Goal: Transaction & Acquisition: Purchase product/service

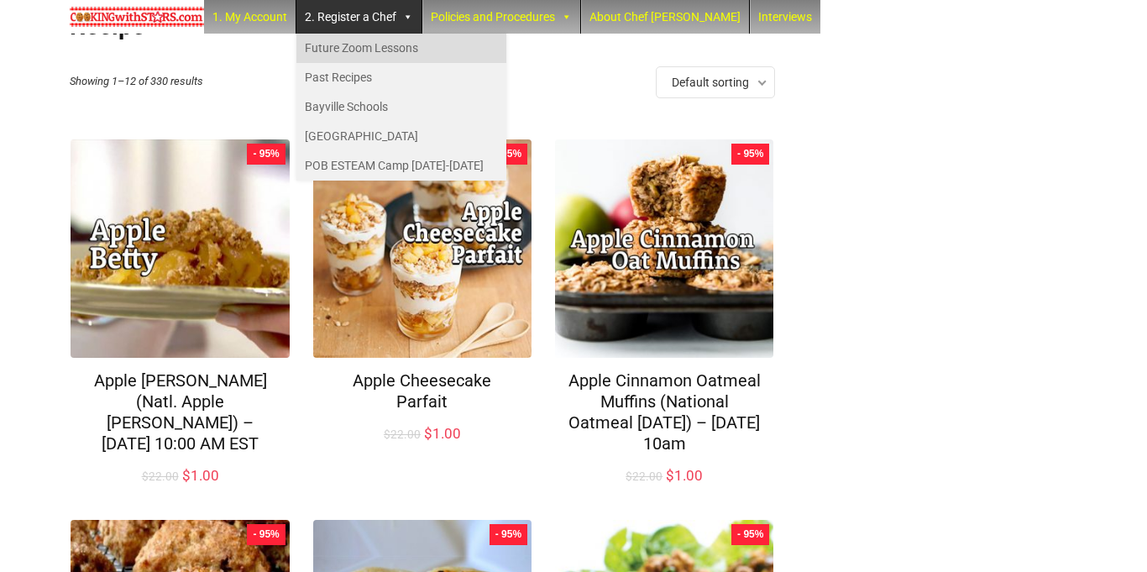
click at [375, 57] on link "Future Zoom Lessons" at bounding box center [401, 48] width 210 height 29
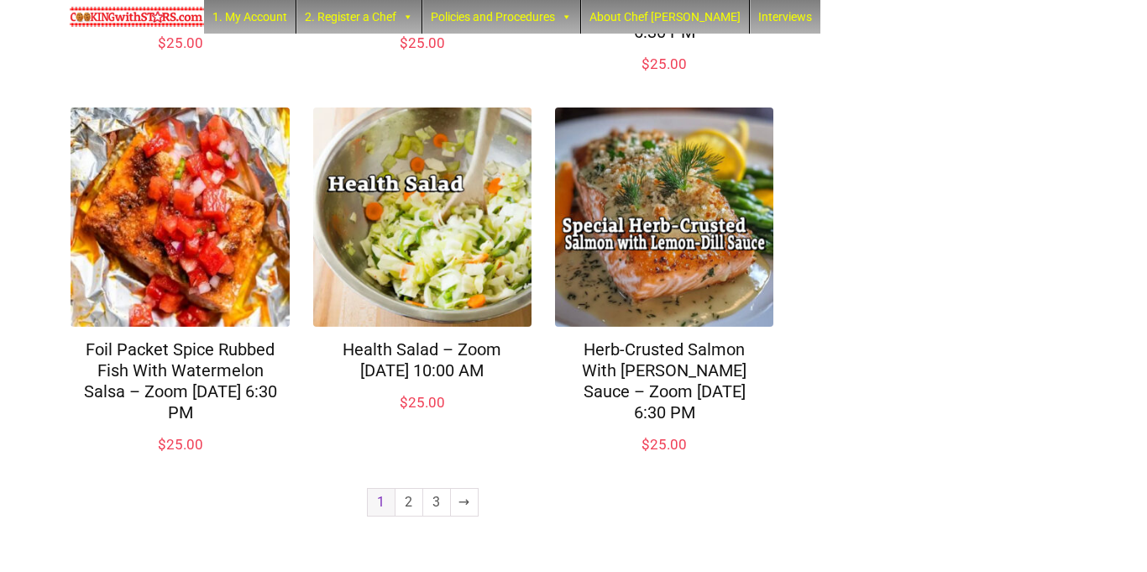
scroll to position [1304, 0]
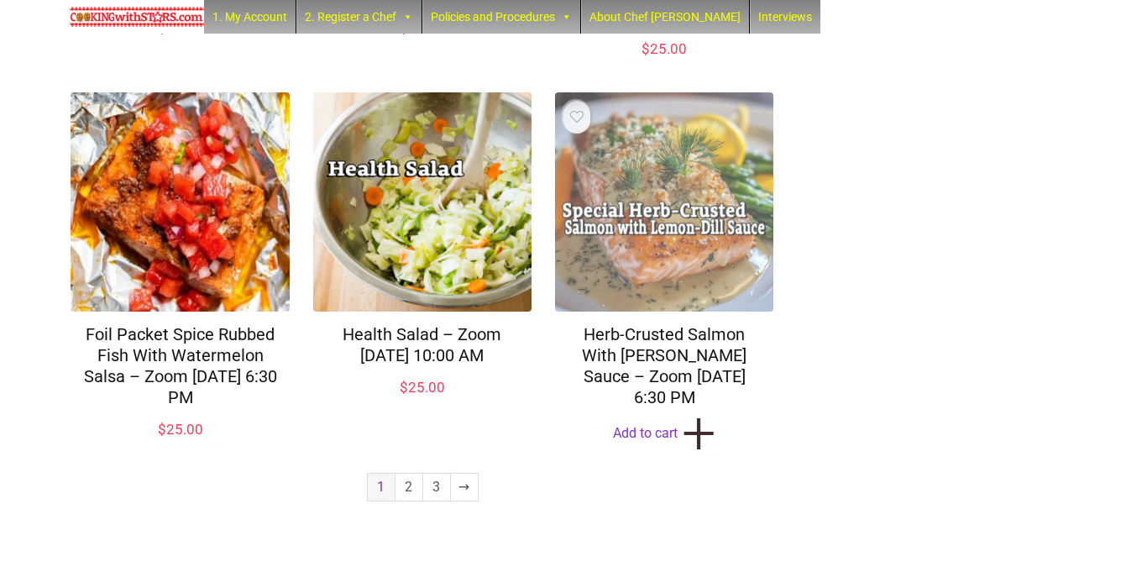
click at [695, 311] on img at bounding box center [664, 201] width 218 height 218
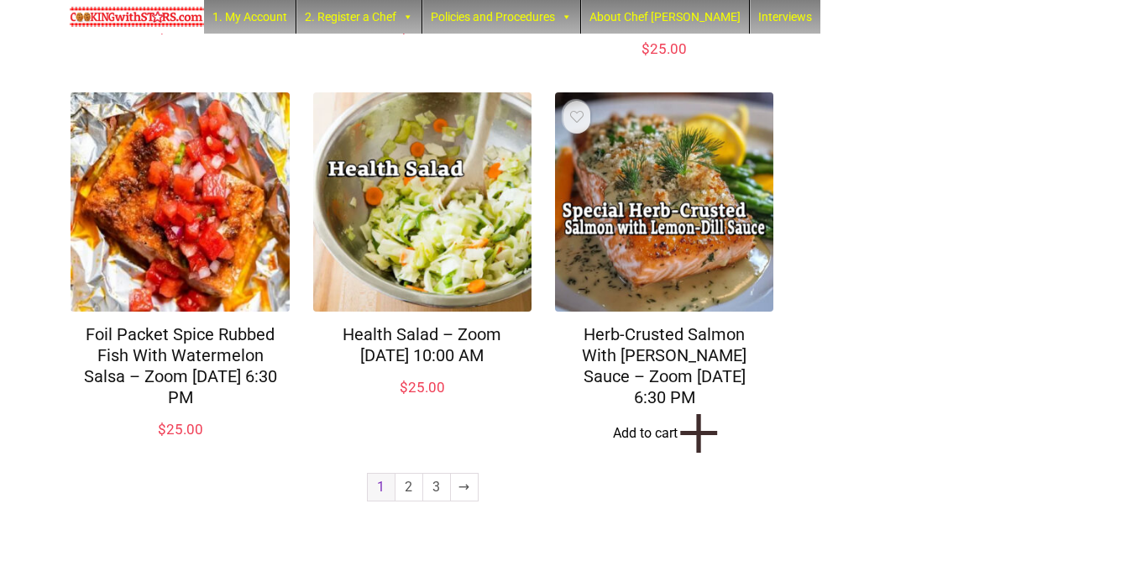
click at [695, 441] on span "+" at bounding box center [699, 433] width 43 height 16
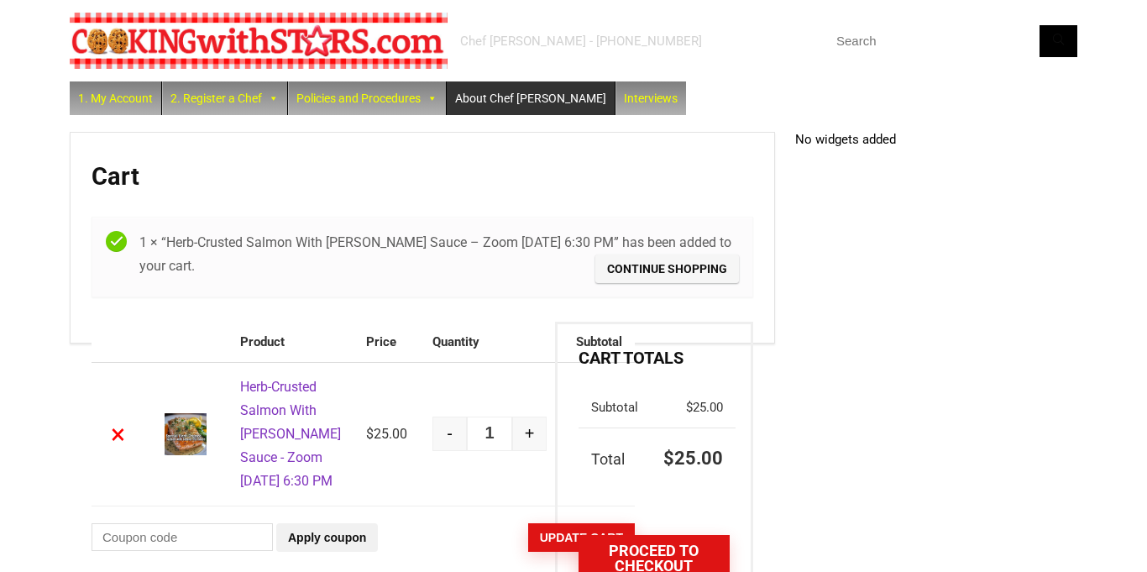
click at [520, 108] on link "About Chef [PERSON_NAME]" at bounding box center [531, 98] width 168 height 34
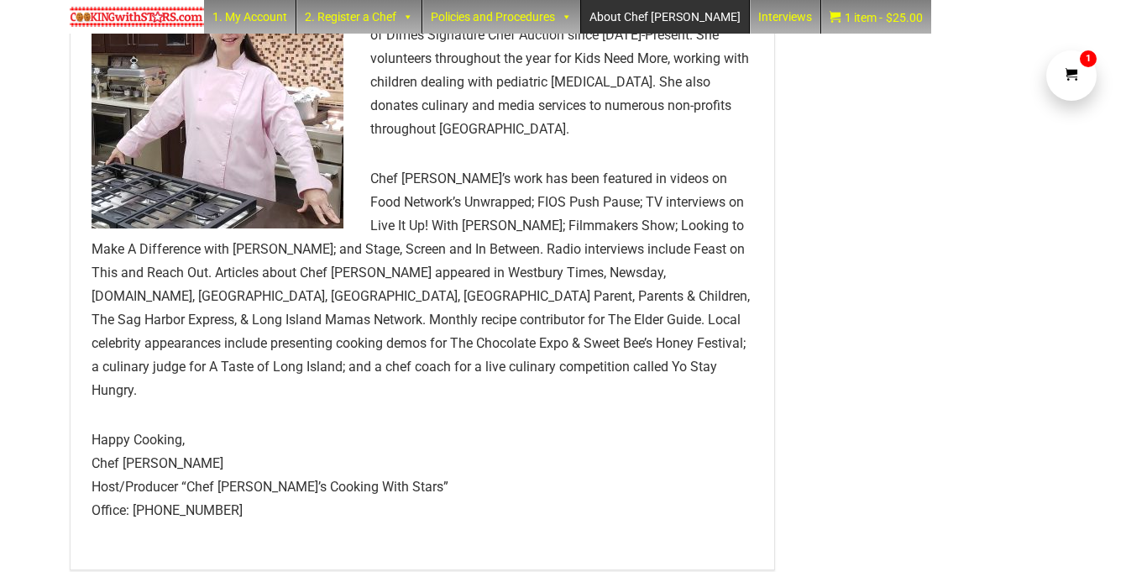
scroll to position [649, 0]
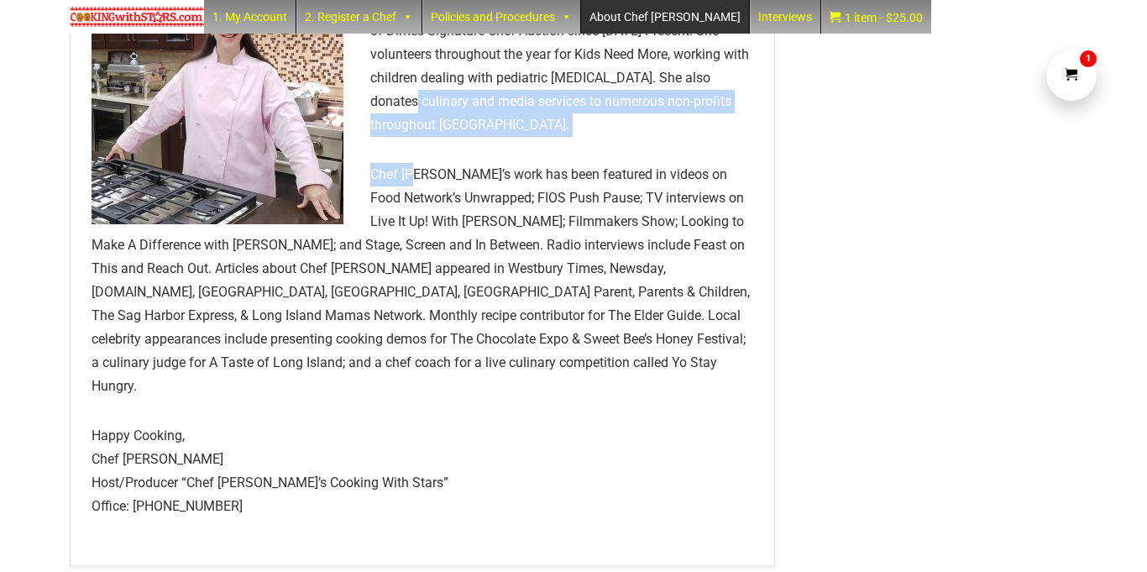
drag, startPoint x: 402, startPoint y: 109, endPoint x: 421, endPoint y: 133, distance: 29.9
click at [421, 133] on article "About Chef Paula Chef Paula Gottlieb Herman has three passions in life: family,…" at bounding box center [423, 15] width 662 height 1005
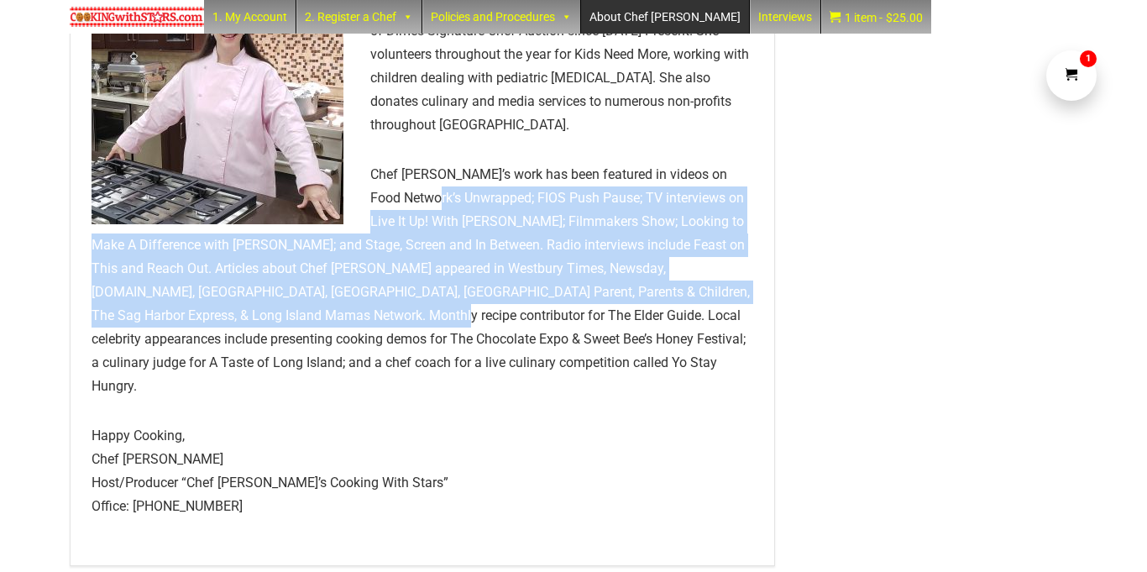
drag, startPoint x: 456, startPoint y: 169, endPoint x: 632, endPoint y: 282, distance: 209.6
click at [632, 282] on p "Chef Paula’s work has been featured in videos on Food Network’s Unwrapped; FIOS…" at bounding box center [423, 280] width 662 height 235
click at [632, 283] on p "Chef Paula’s work has been featured in videos on Food Network’s Unwrapped; FIOS…" at bounding box center [423, 280] width 662 height 235
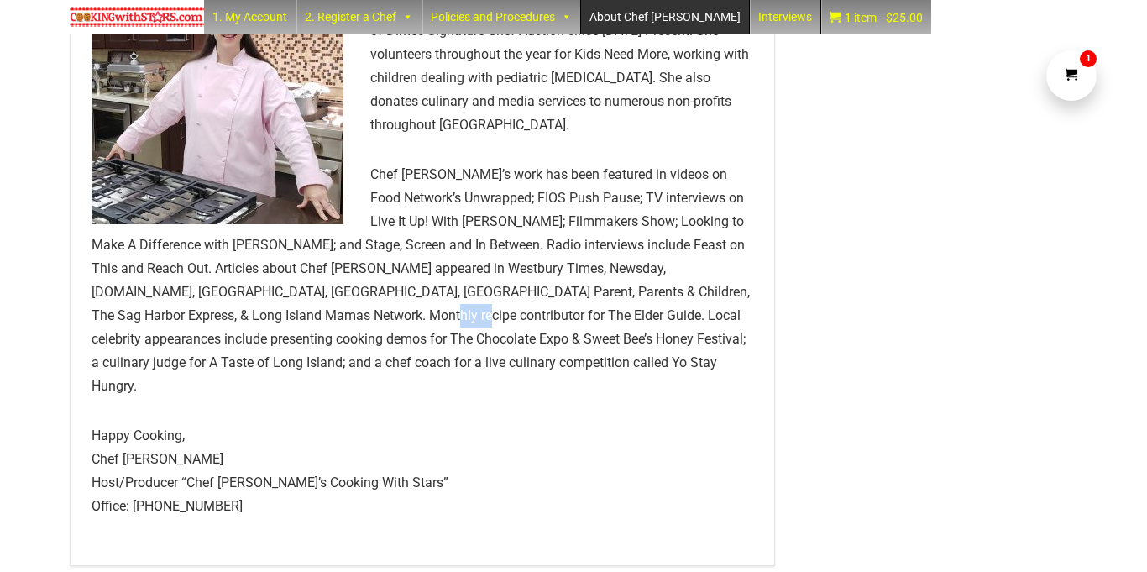
drag, startPoint x: 632, startPoint y: 283, endPoint x: 649, endPoint y: 303, distance: 26.2
click at [649, 303] on p "Chef Paula’s work has been featured in videos on Food Network’s Unwrapped; FIOS…" at bounding box center [423, 280] width 662 height 235
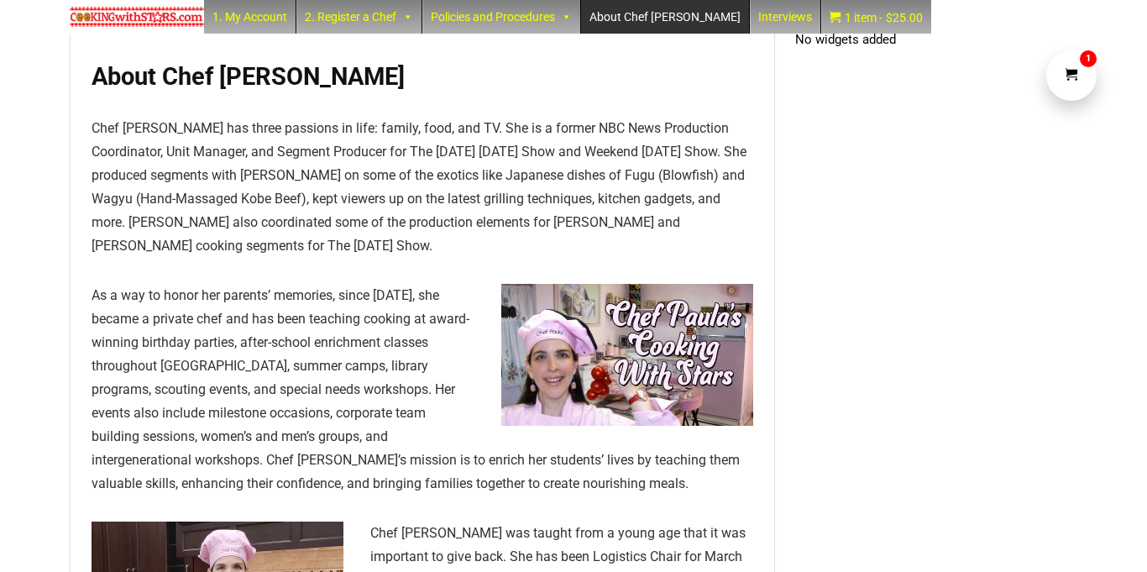
scroll to position [0, 0]
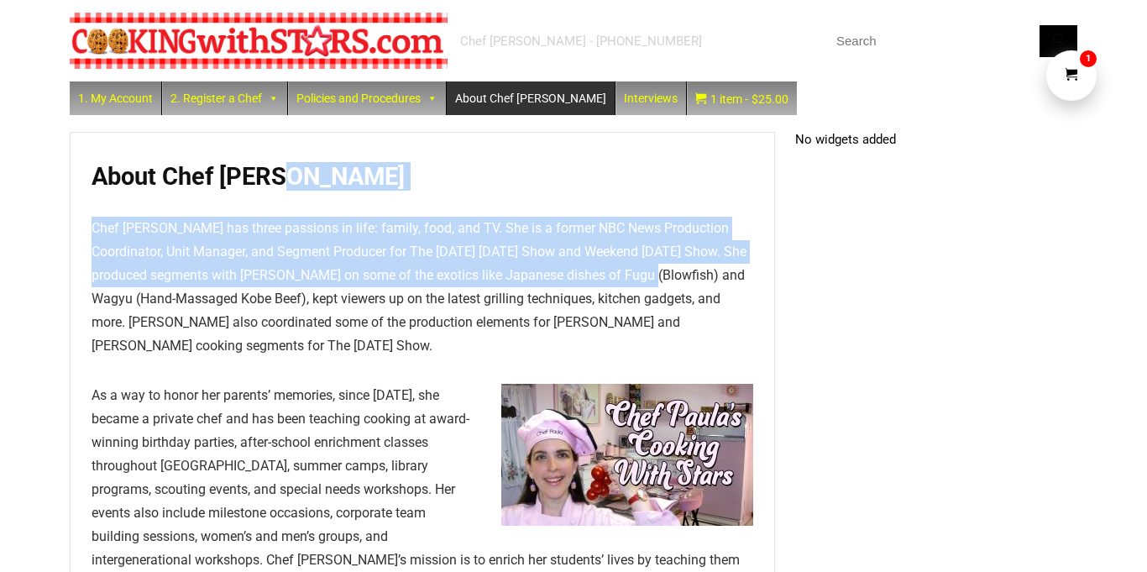
drag, startPoint x: 378, startPoint y: 171, endPoint x: 669, endPoint y: 270, distance: 307.8
click at [669, 270] on p "Chef Paula Gottlieb Herman has three passions in life: family, food, and TV. Sh…" at bounding box center [423, 287] width 662 height 141
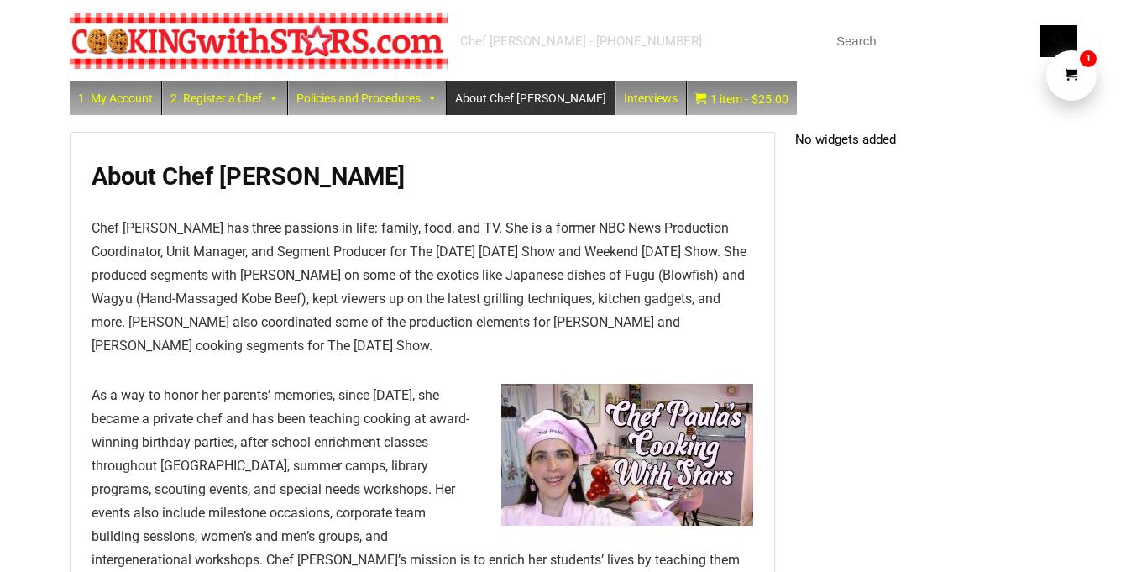
click at [672, 272] on p "Chef Paula Gottlieb Herman has three passions in life: family, food, and TV. Sh…" at bounding box center [423, 287] width 662 height 141
click at [619, 275] on p "Chef Paula Gottlieb Herman has three passions in life: family, food, and TV. Sh…" at bounding box center [423, 287] width 662 height 141
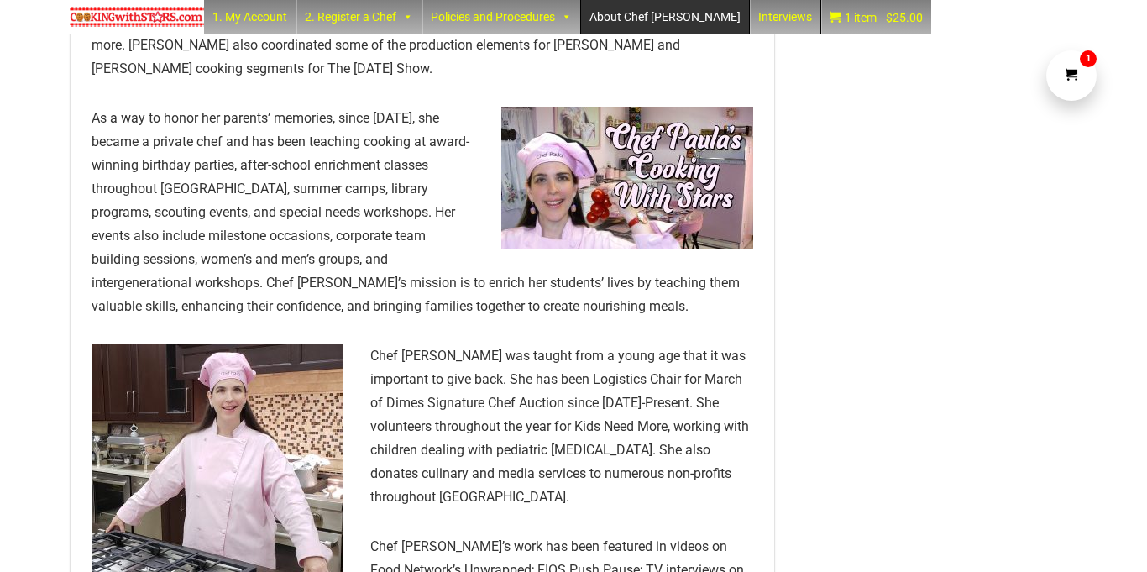
scroll to position [283, 0]
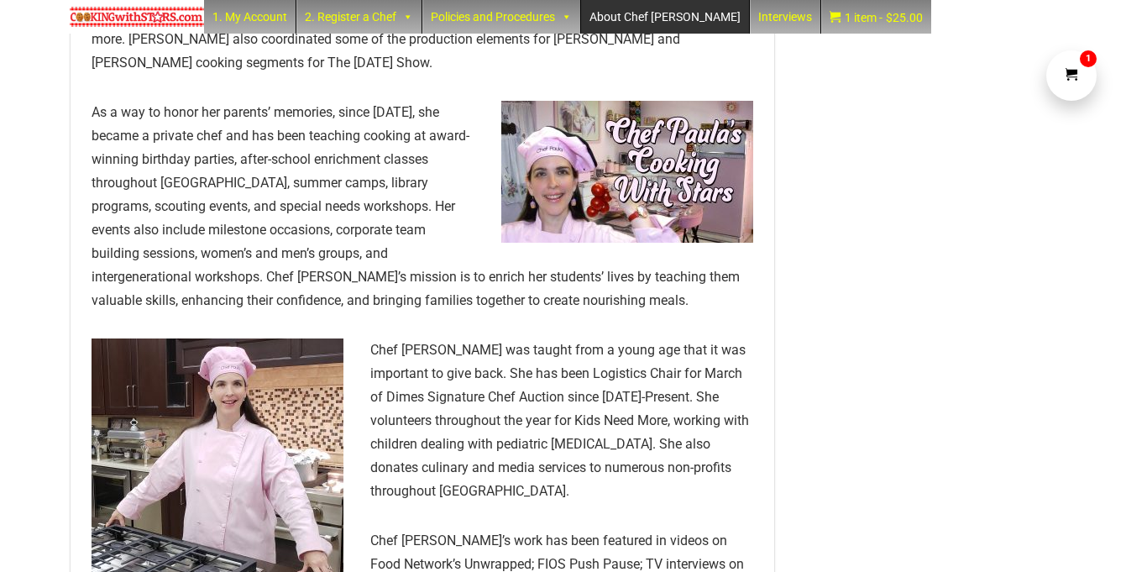
click at [422, 312] on article "About Chef Paula Chef Paula Gottlieb Herman has three passions in life: family,…" at bounding box center [423, 381] width 662 height 1005
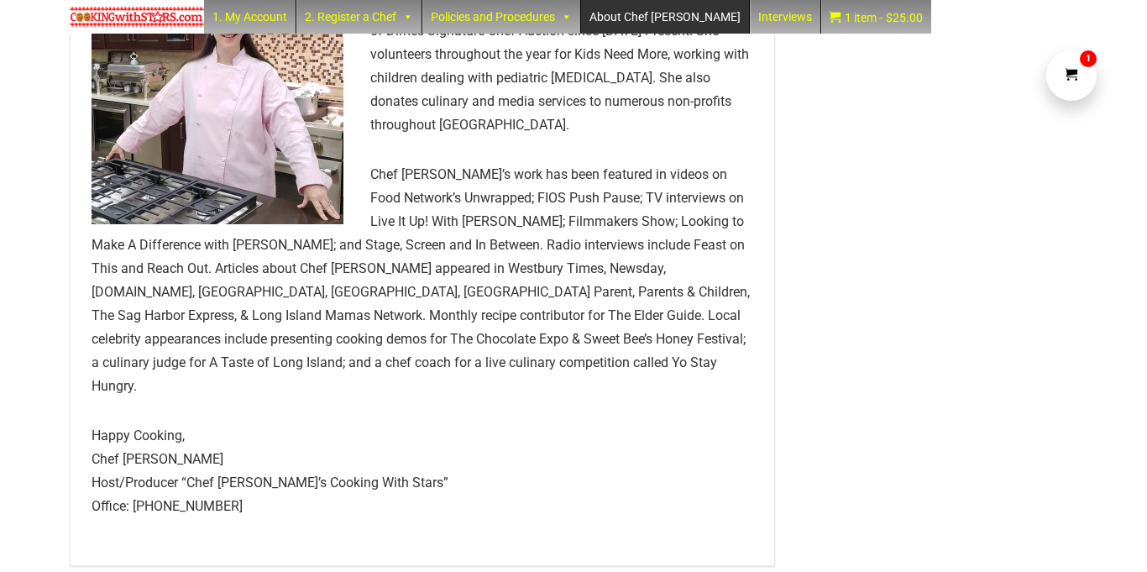
scroll to position [0, 0]
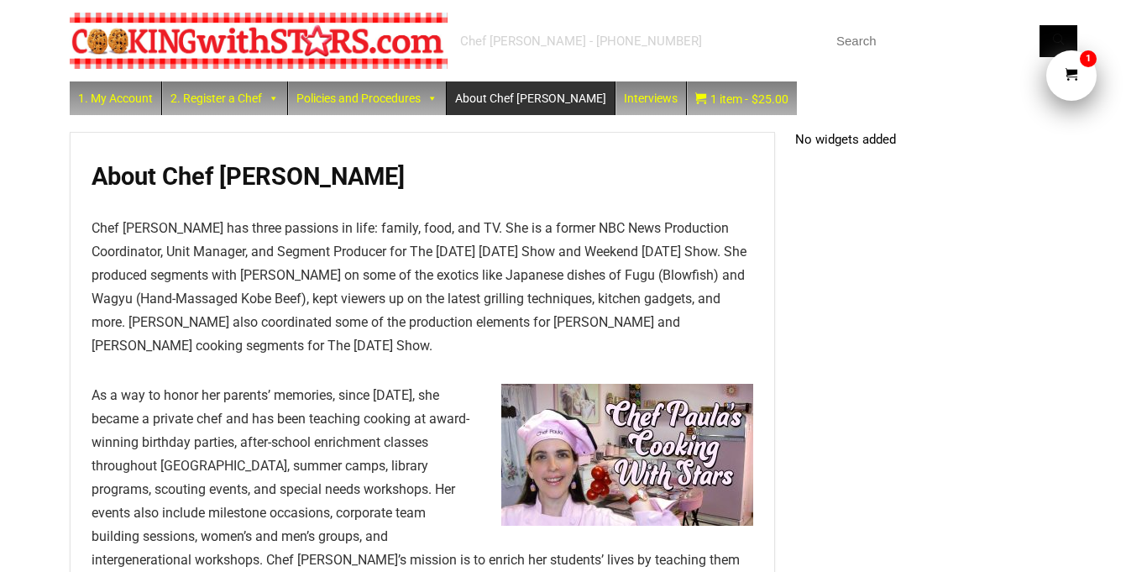
click at [1082, 60] on span "1" at bounding box center [1088, 58] width 17 height 17
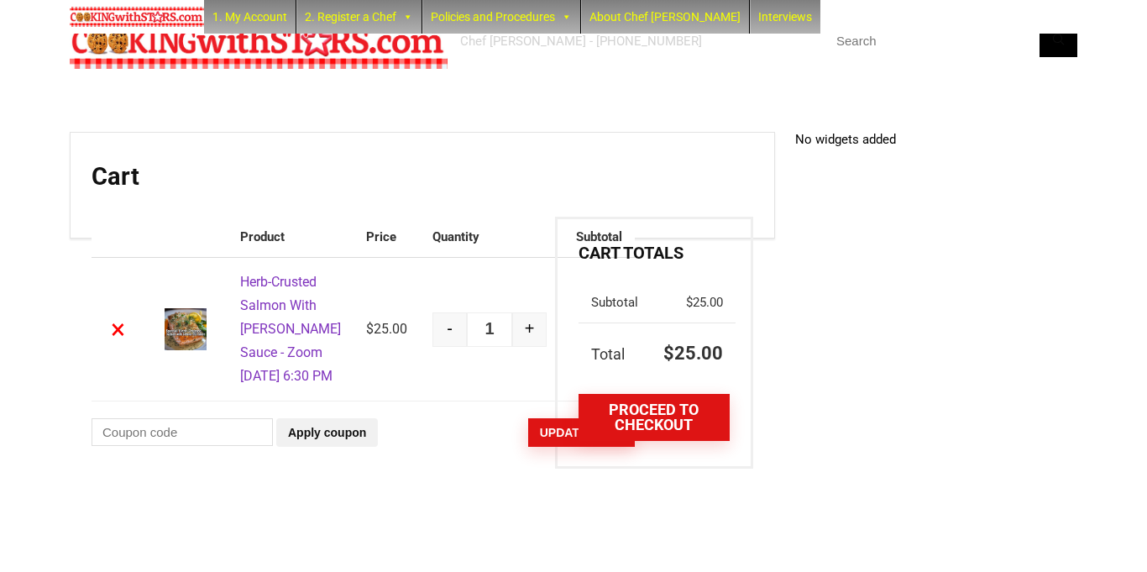
scroll to position [153, 0]
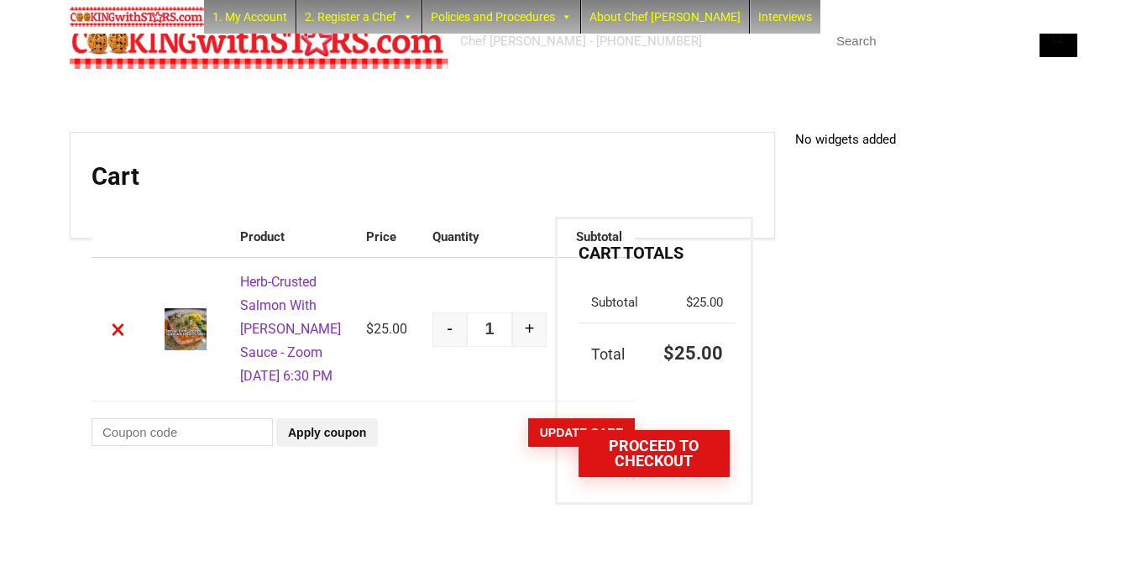
click at [260, 446] on input "Coupon:" at bounding box center [182, 432] width 181 height 28
type input "hug79vt68gyuh78"
click at [378, 447] on button "Apply coupon" at bounding box center [327, 432] width 102 height 29
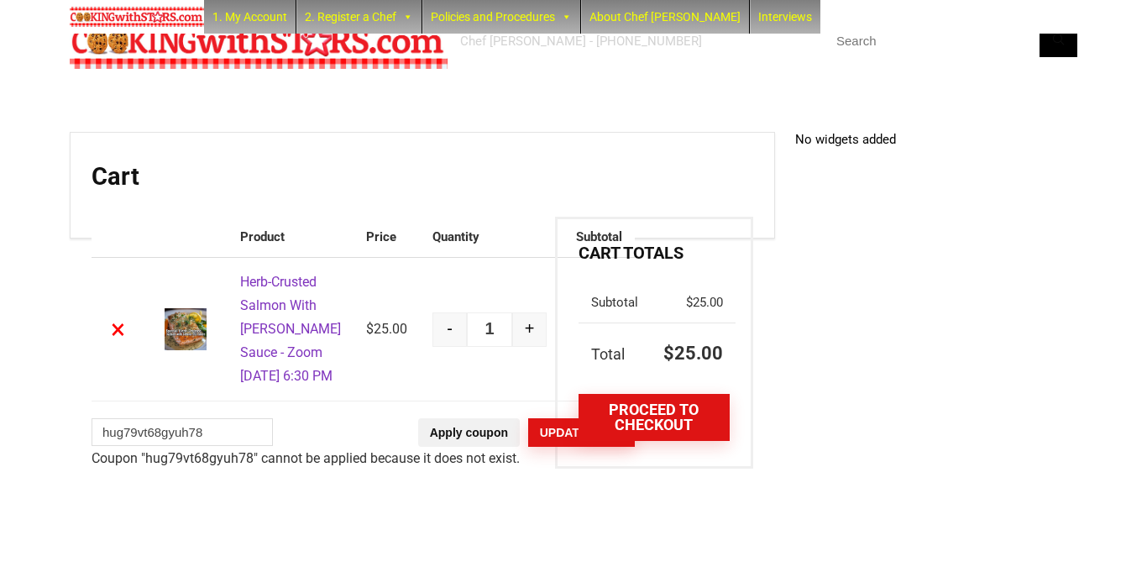
scroll to position [114, 0]
click at [692, 394] on link "Proceed to checkout" at bounding box center [654, 417] width 151 height 47
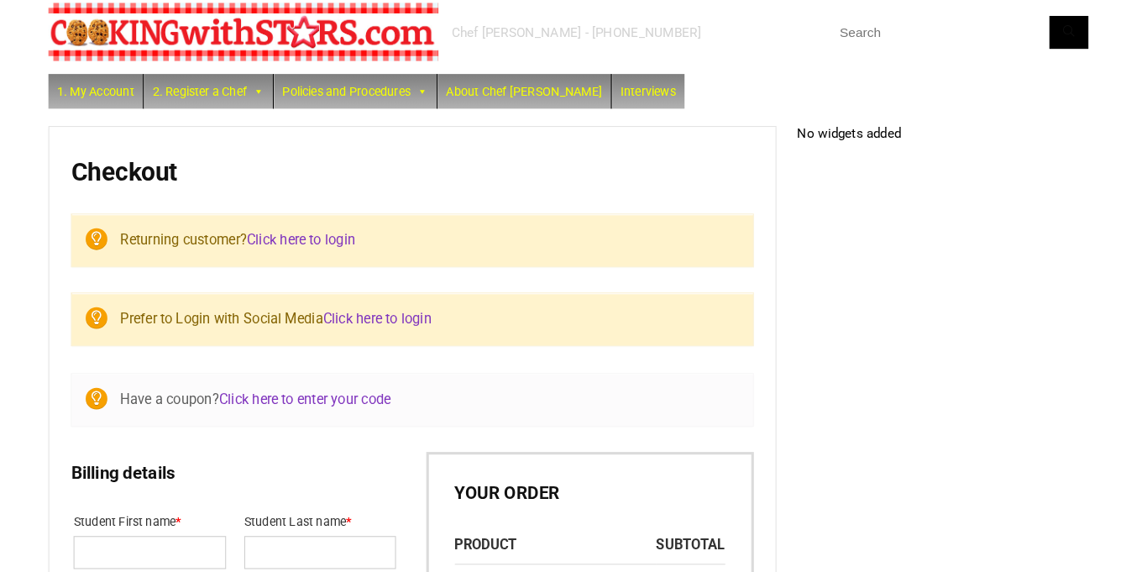
select select "NY"
